Goal: Transaction & Acquisition: Purchase product/service

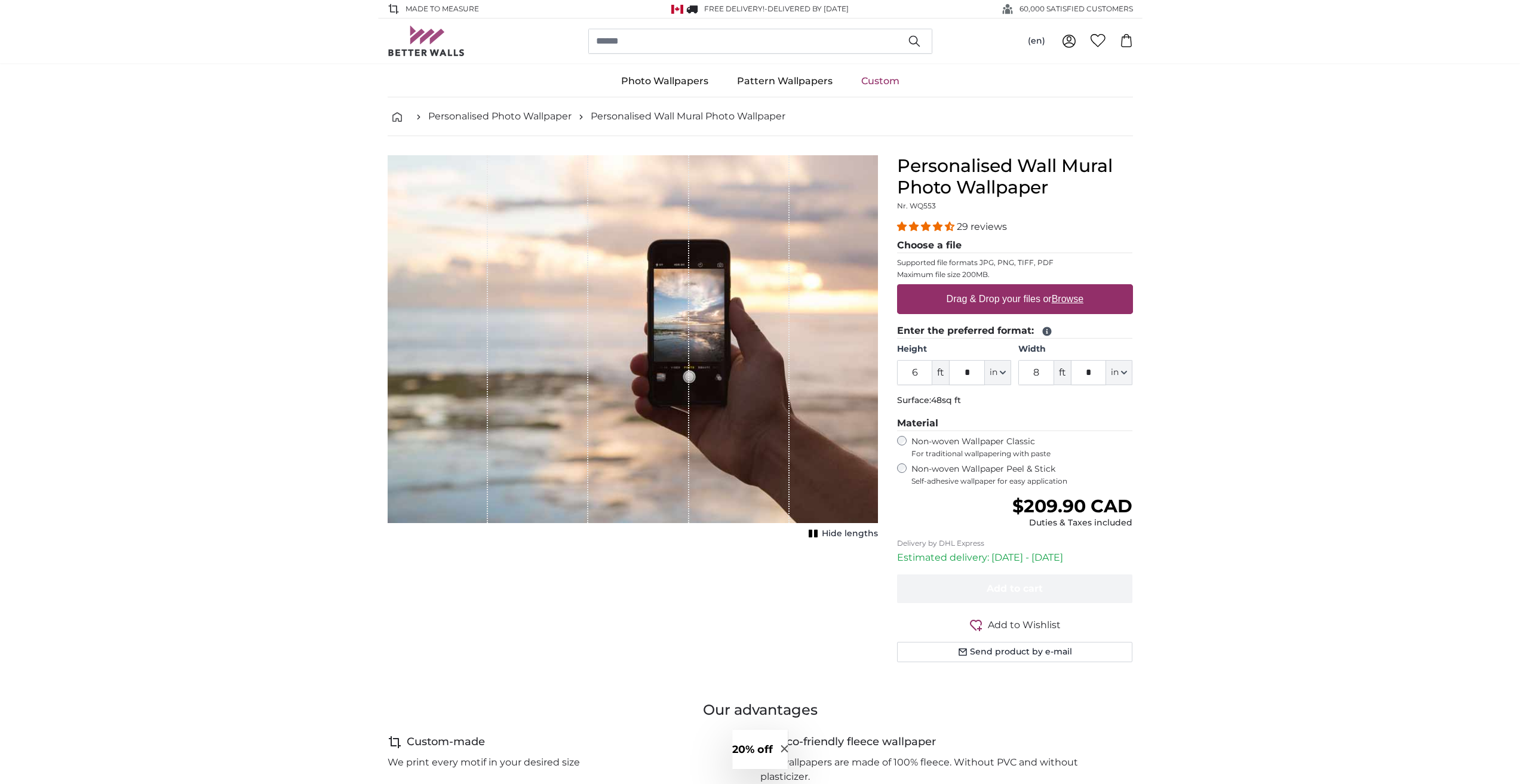
click at [924, 371] on input "6" at bounding box center [915, 372] width 36 height 25
drag, startPoint x: 917, startPoint y: 371, endPoint x: 900, endPoint y: 371, distance: 17.0
click at [900, 371] on input "6" at bounding box center [915, 372] width 36 height 25
drag, startPoint x: 918, startPoint y: 371, endPoint x: 908, endPoint y: 374, distance: 10.4
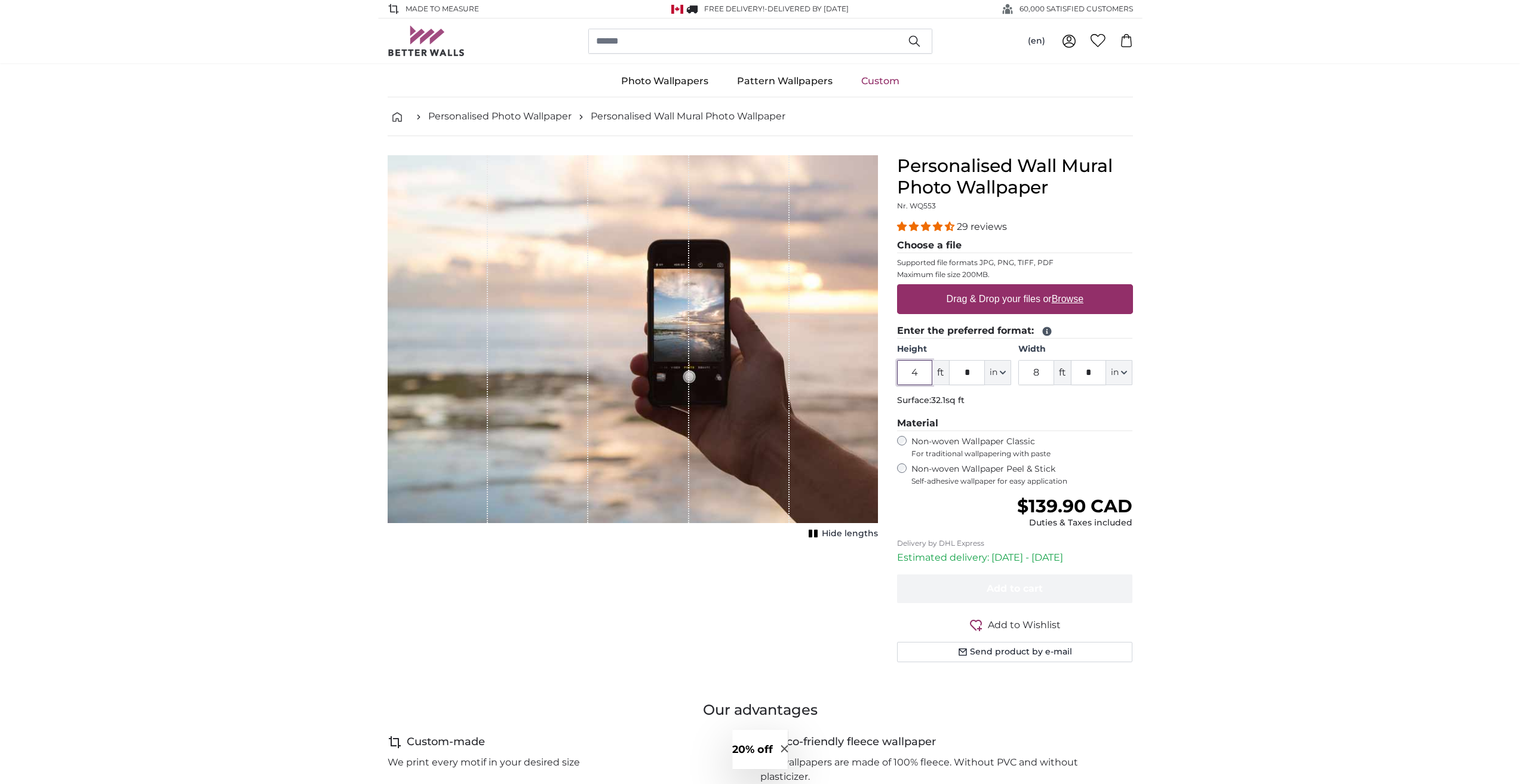
click at [908, 374] on input "4" at bounding box center [915, 372] width 36 height 25
type input "8"
click at [1062, 376] on div "8 ft * in Centimeter (cm) Inches (inch) Feet (ft. in.)" at bounding box center [1075, 372] width 114 height 25
type input "4"
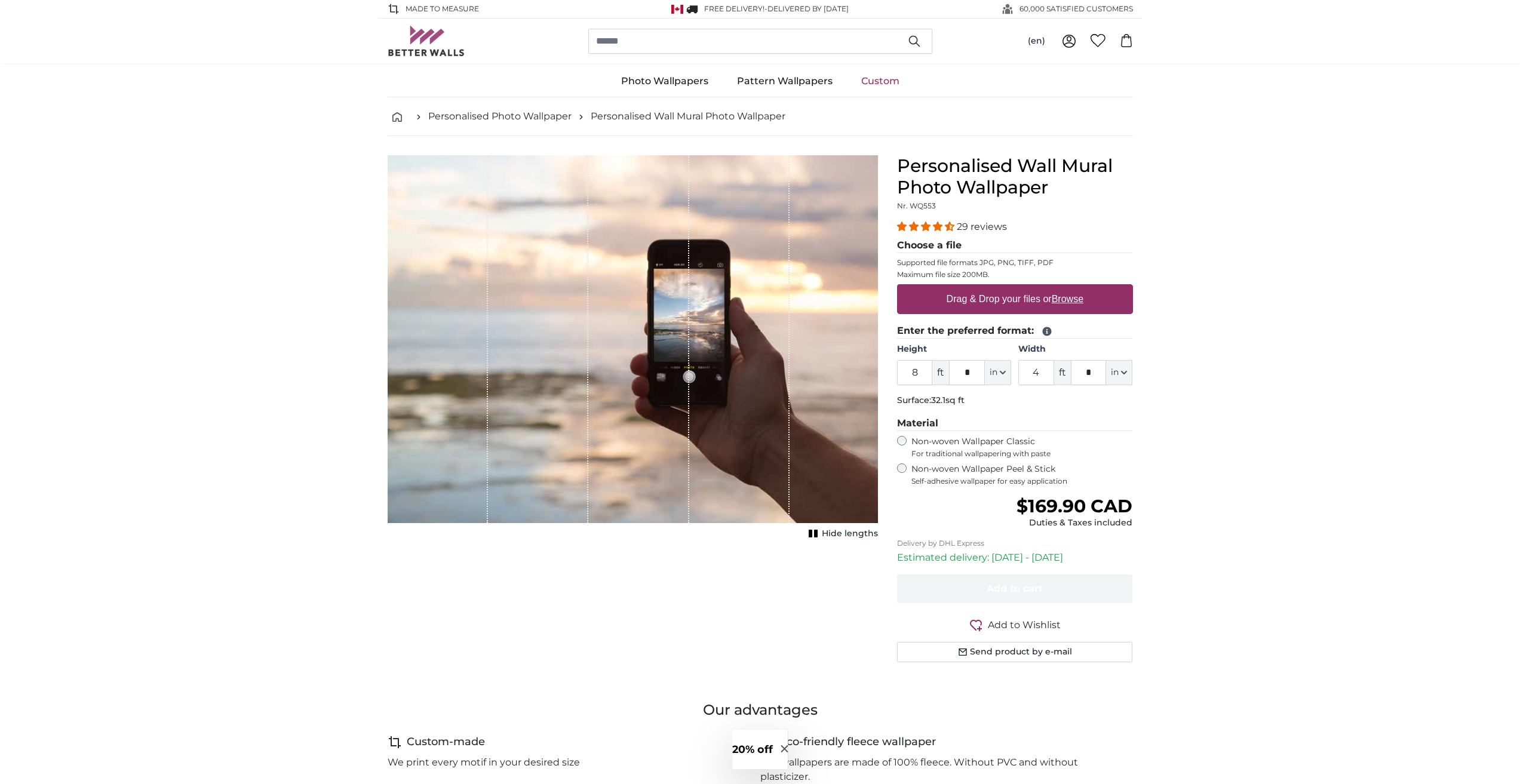
click at [951, 296] on label "Drag & Drop your files or Browse" at bounding box center [1014, 299] width 146 height 24
click at [951, 288] on input "Drag & Drop your files or Browse" at bounding box center [1015, 286] width 236 height 4
type input "**********"
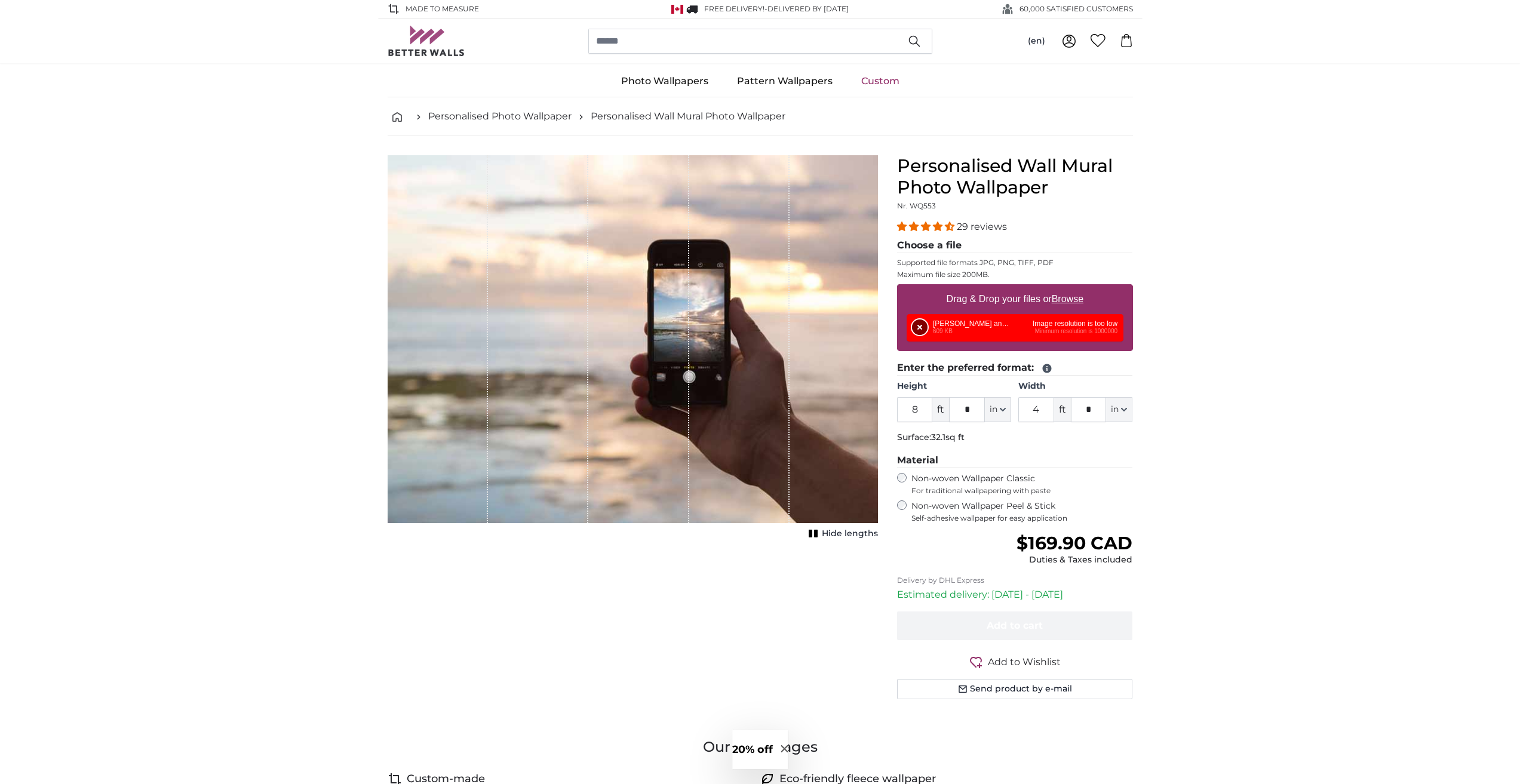
click at [920, 325] on button "Remove" at bounding box center [920, 327] width 16 height 16
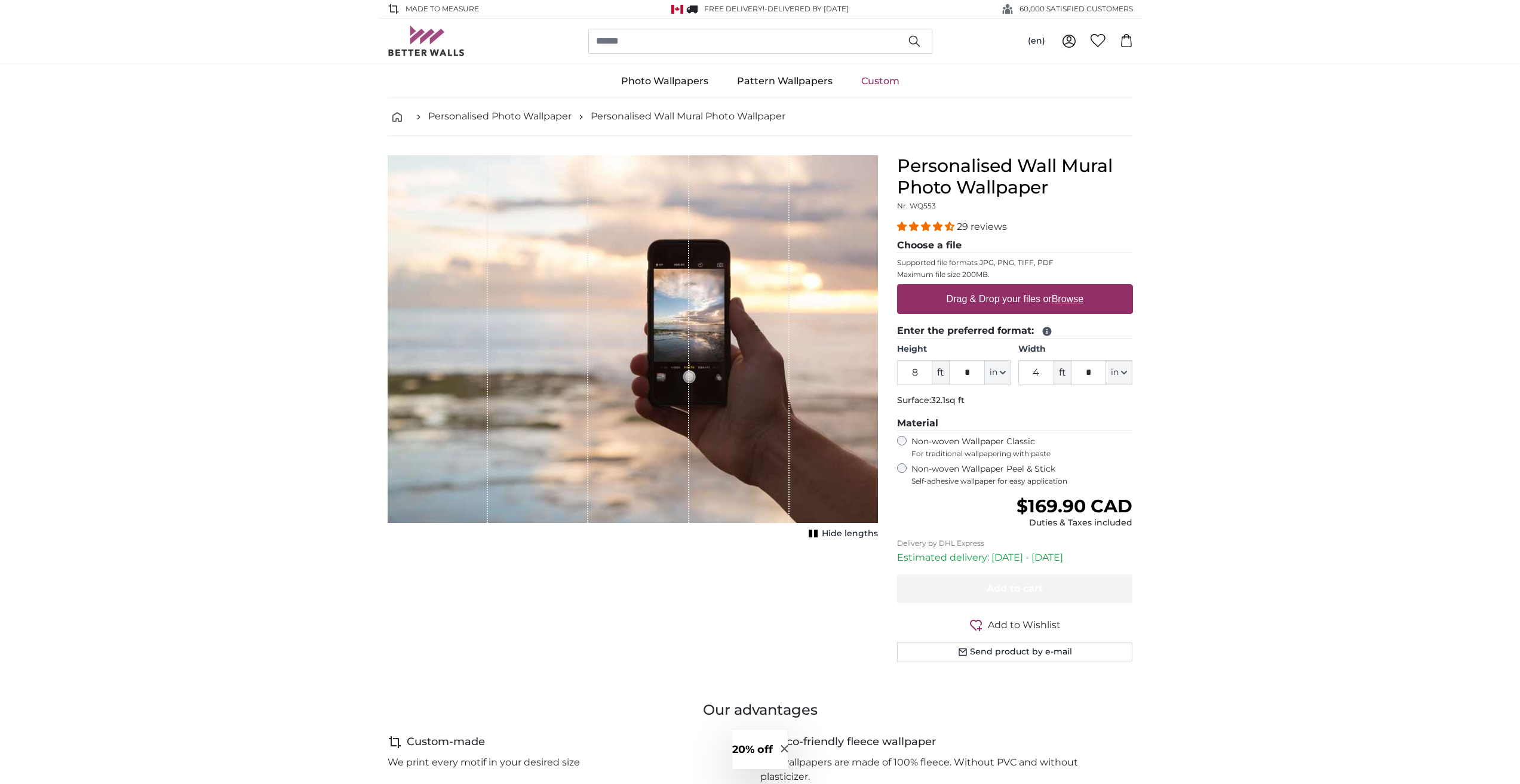
click at [837, 531] on span "Hide lengths" at bounding box center [849, 533] width 56 height 12
click at [826, 529] on span "Show lengths" at bounding box center [848, 533] width 60 height 12
click at [940, 224] on span "4.34 stars" at bounding box center [938, 226] width 12 height 9
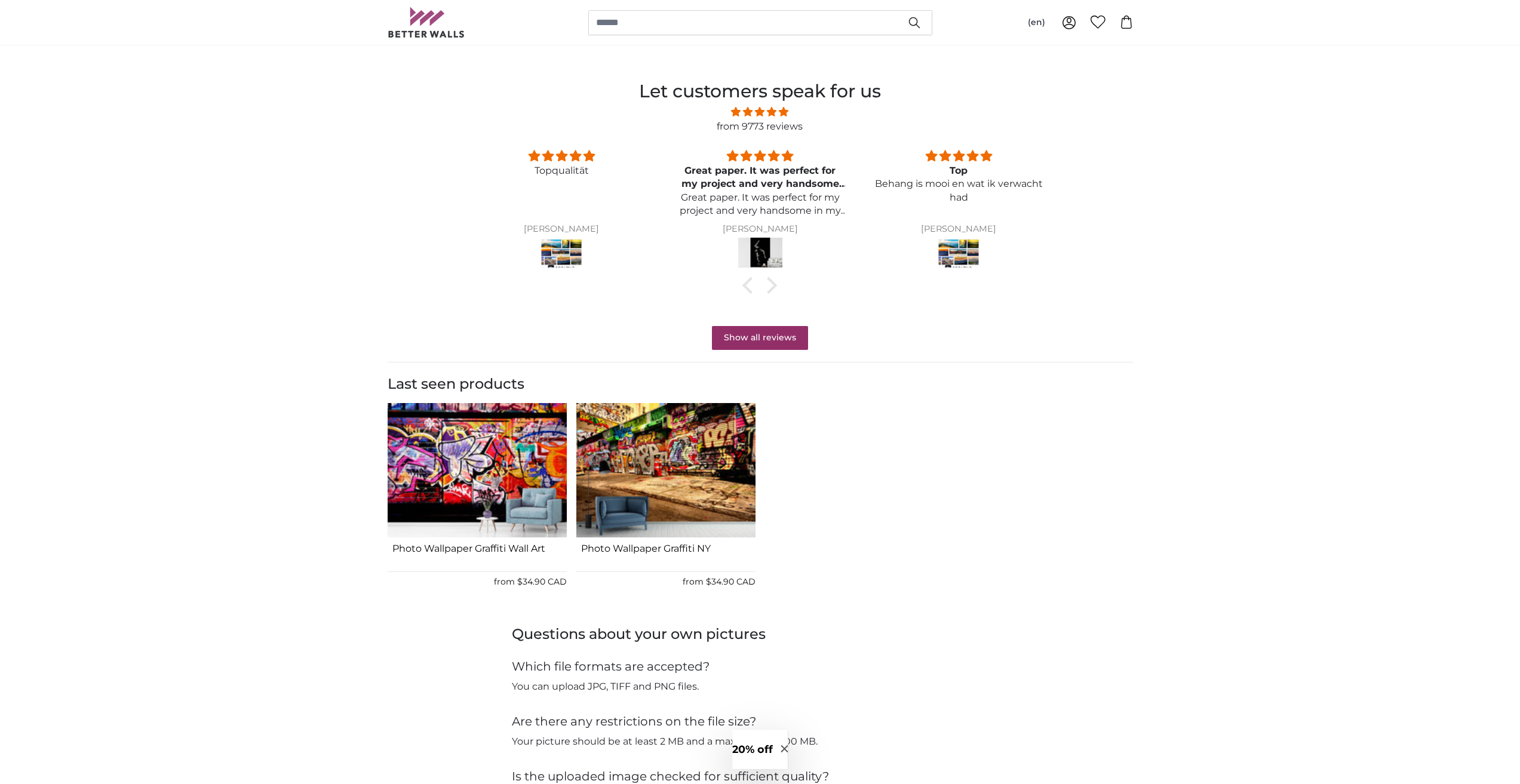
scroll to position [927, 0]
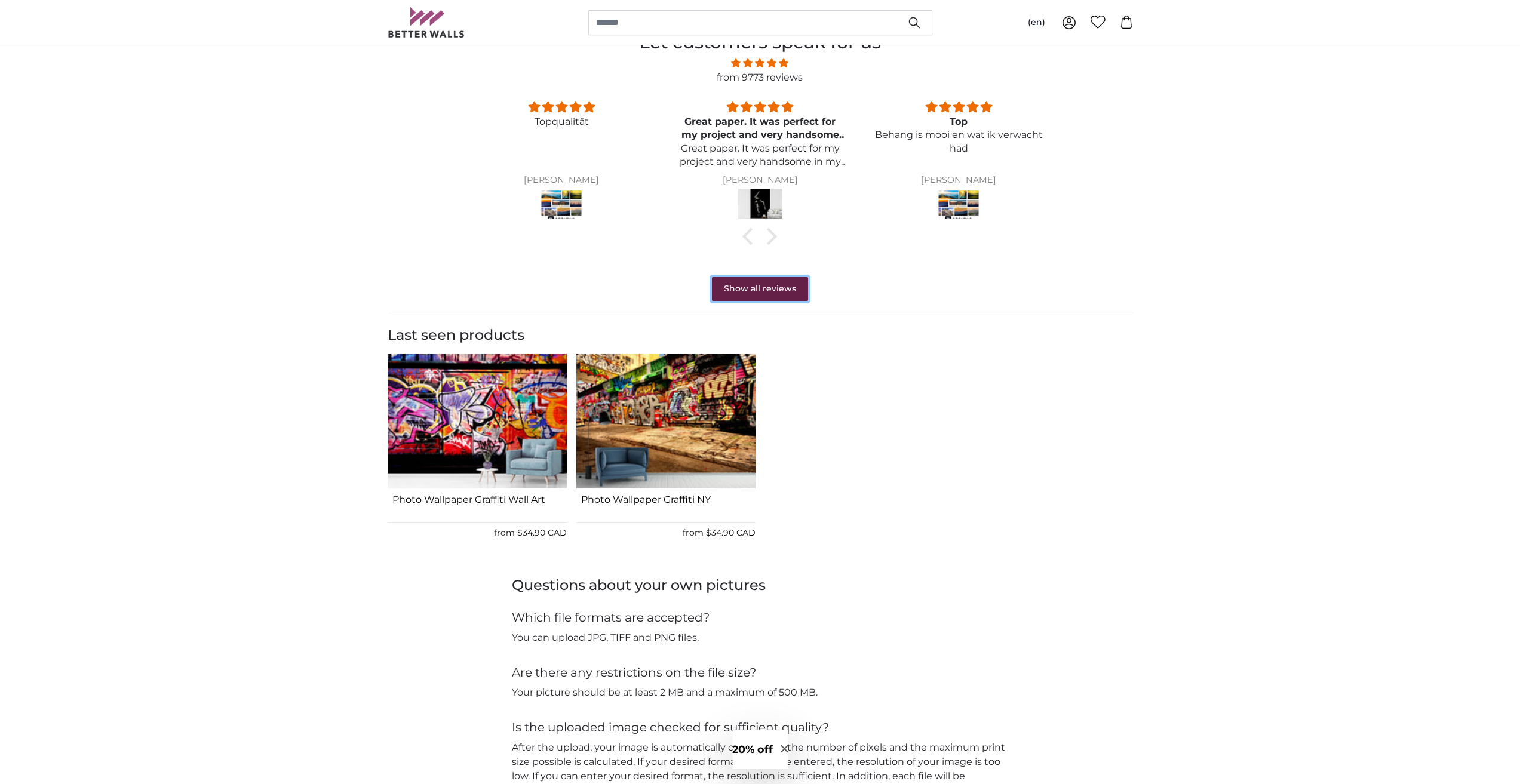
click at [773, 287] on link "Show all reviews" at bounding box center [760, 289] width 96 height 24
